Goal: Transaction & Acquisition: Purchase product/service

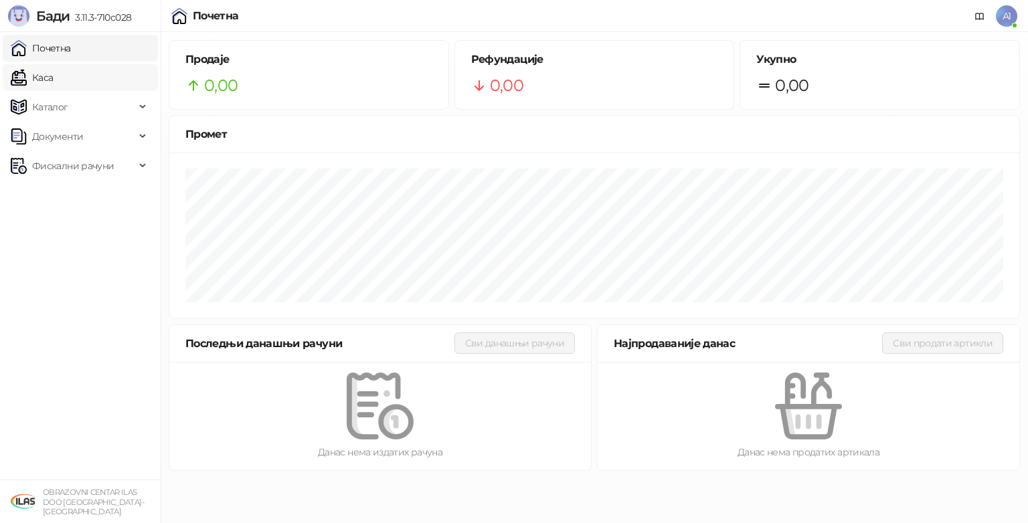
click at [34, 86] on link "Каса" at bounding box center [32, 77] width 42 height 27
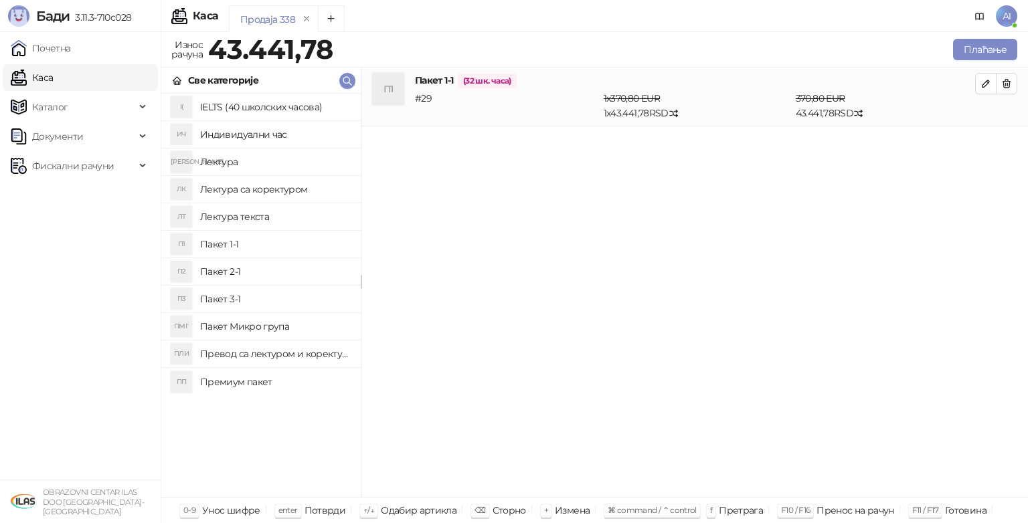
click at [248, 245] on h4 "Пакет 1-1" at bounding box center [275, 244] width 150 height 21
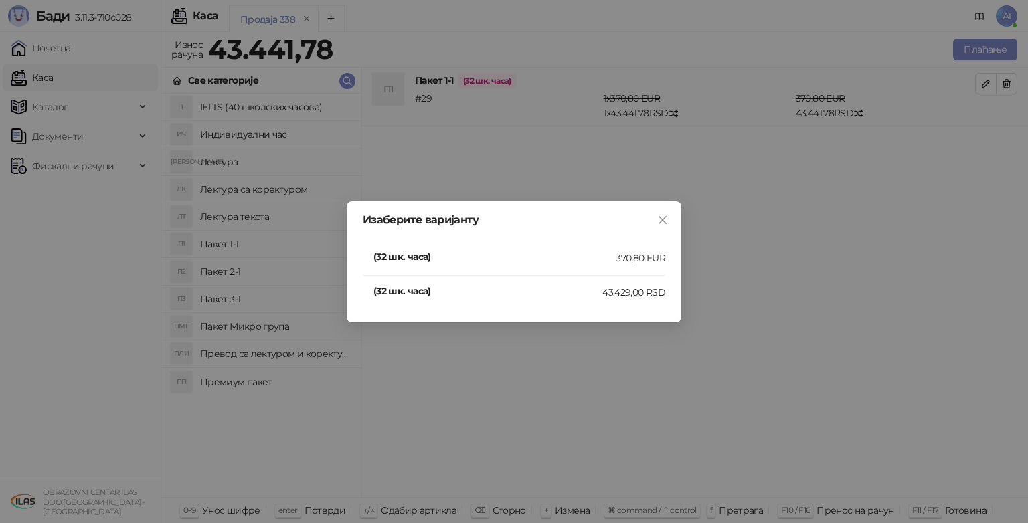
click at [479, 268] on li "(32 шк. часа) 370,80 EUR" at bounding box center [514, 259] width 302 height 34
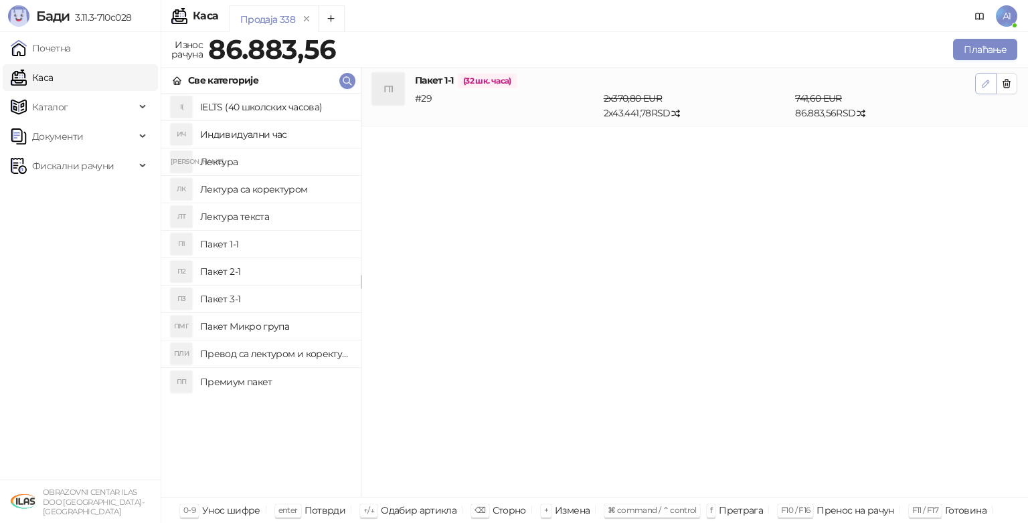
click at [984, 88] on icon "button" at bounding box center [985, 83] width 11 height 11
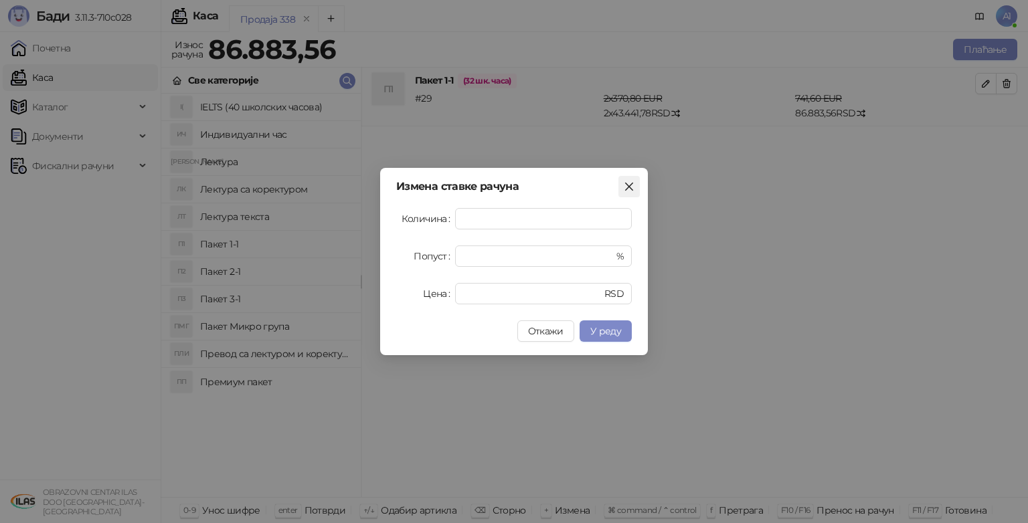
click at [629, 187] on icon "close" at bounding box center [629, 186] width 11 height 11
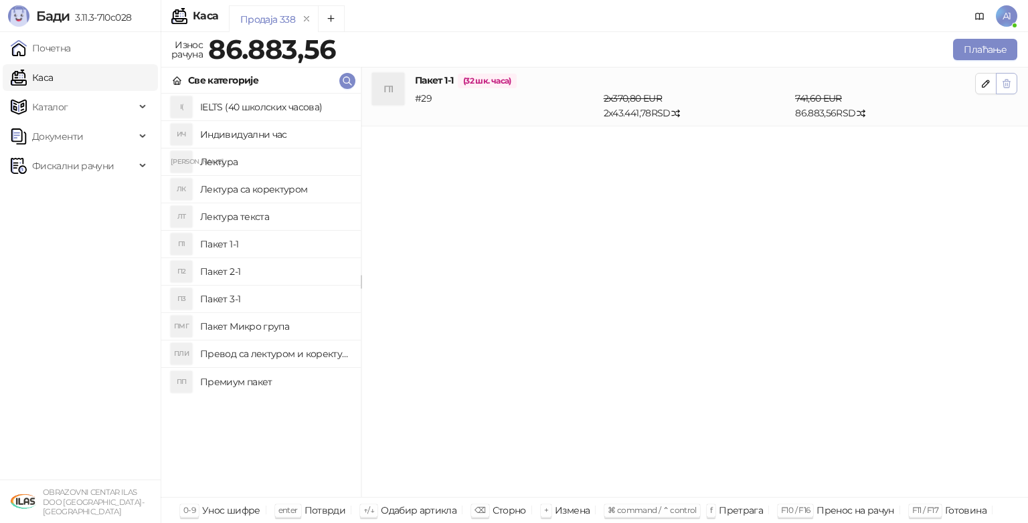
click at [1005, 80] on icon "button" at bounding box center [1006, 84] width 7 height 8
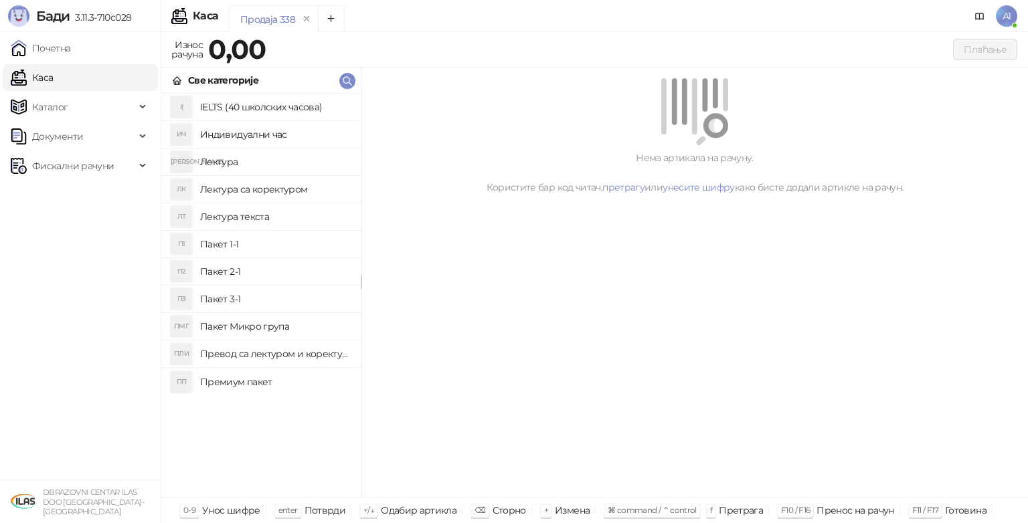
click at [225, 246] on h4 "Пакет 1-1" at bounding box center [275, 244] width 150 height 21
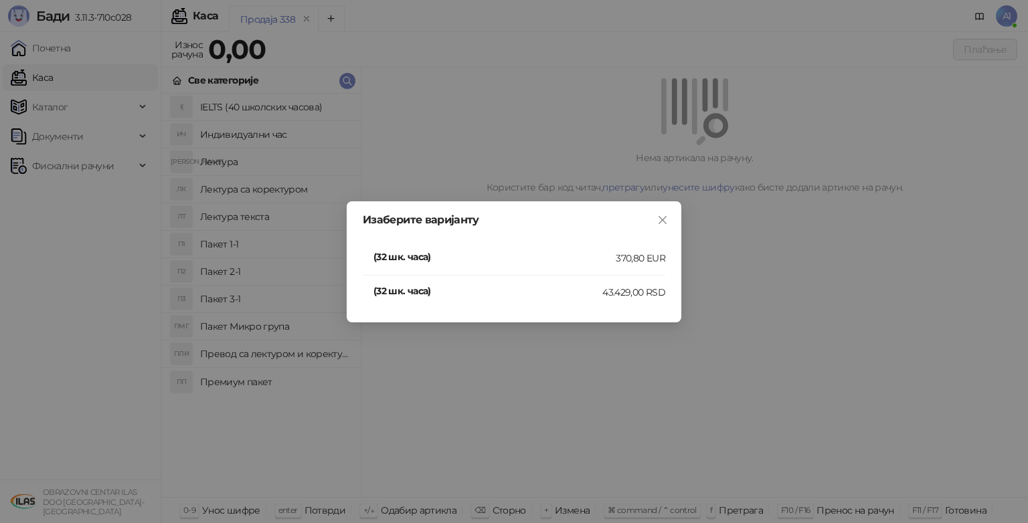
click at [438, 258] on h4 "(32 шк. часа)" at bounding box center [494, 257] width 242 height 15
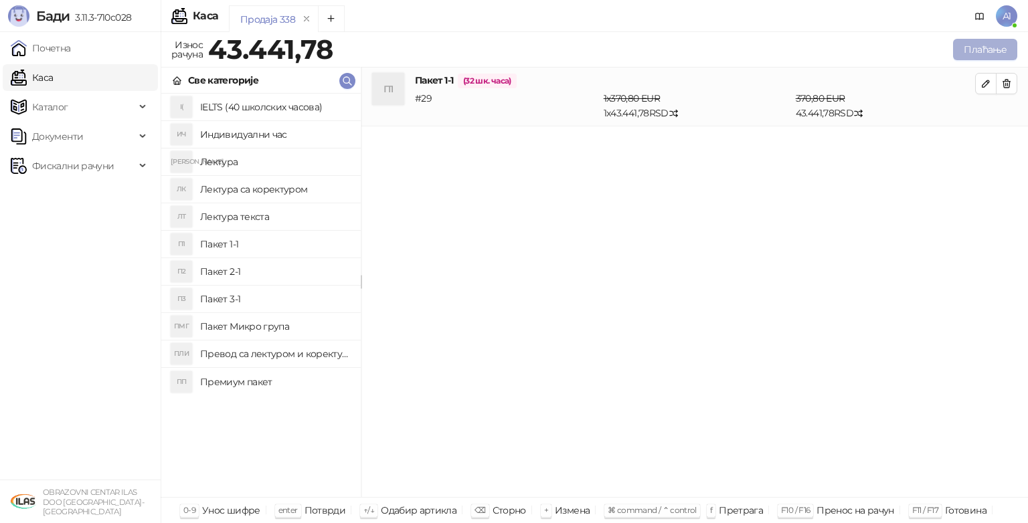
click at [1004, 48] on button "Плаћање" at bounding box center [985, 49] width 64 height 21
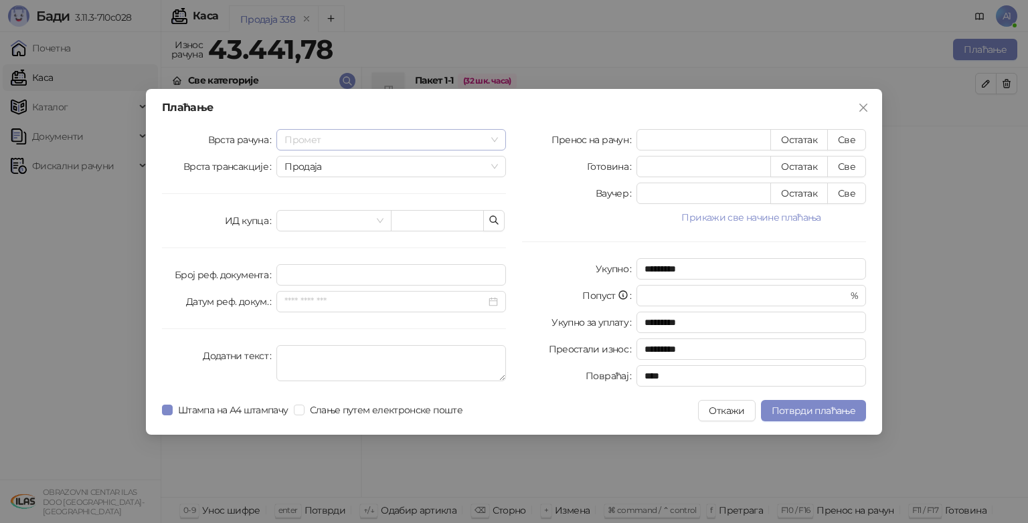
click at [492, 142] on span "Промет" at bounding box center [390, 140] width 213 height 20
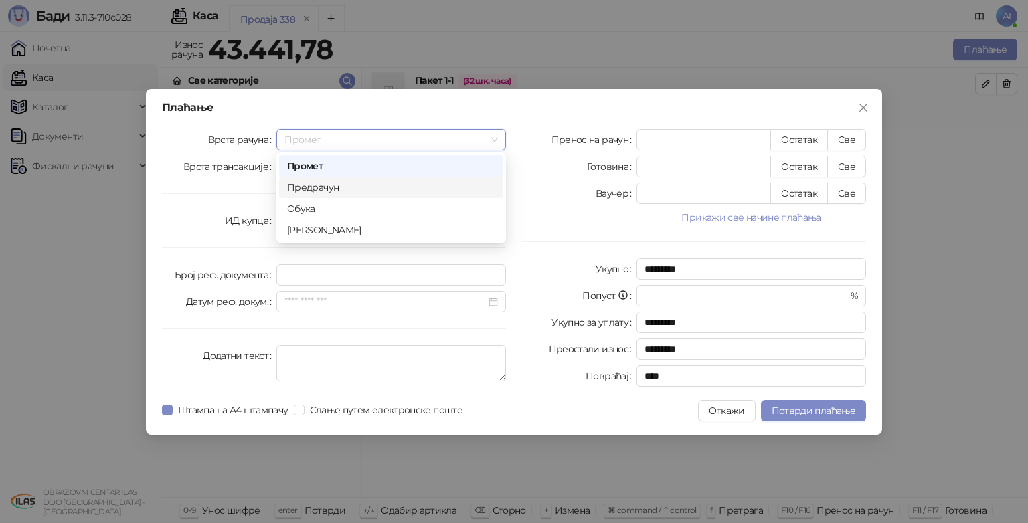
click at [424, 187] on div "Предрачун" at bounding box center [391, 187] width 208 height 15
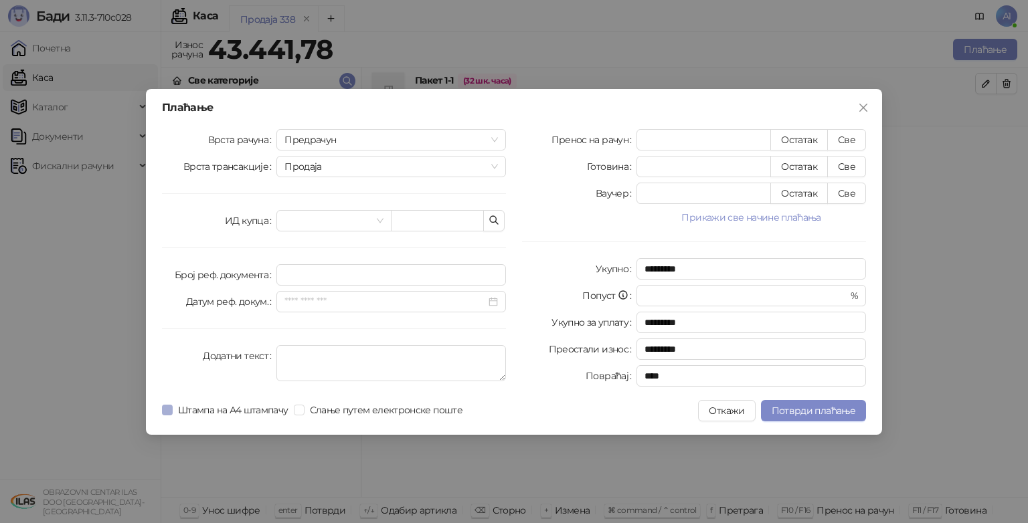
click at [305, 408] on span "Слање путем електронске поште" at bounding box center [386, 410] width 163 height 15
click at [847, 136] on button "Све" at bounding box center [846, 139] width 39 height 21
type input "********"
type input "****"
click at [817, 418] on button "Потврди плаћање" at bounding box center [813, 410] width 105 height 21
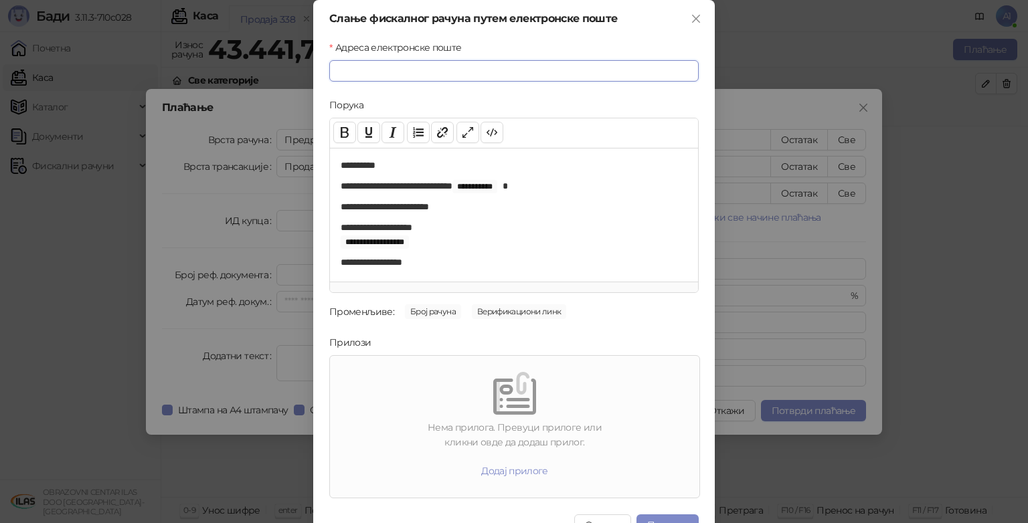
click at [458, 70] on input "Адреса електронске поште" at bounding box center [513, 70] width 369 height 21
paste input "**********"
type input "**********"
click at [669, 515] on button "Пошаљи" at bounding box center [667, 525] width 62 height 21
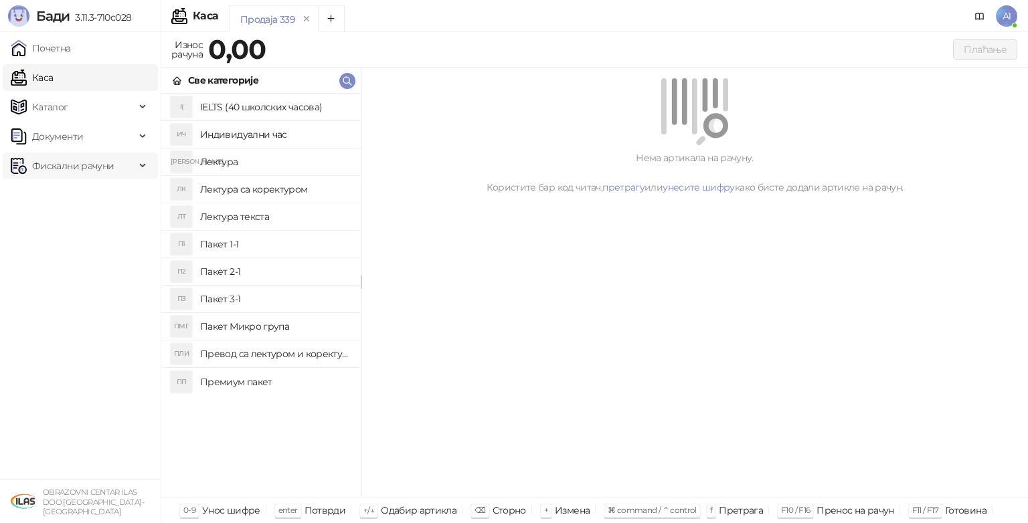
click at [45, 171] on span "Фискални рачуни" at bounding box center [73, 166] width 82 height 27
click at [91, 192] on link "Издати рачуни" at bounding box center [61, 195] width 90 height 27
